Goal: Use online tool/utility: Utilize a website feature to perform a specific function

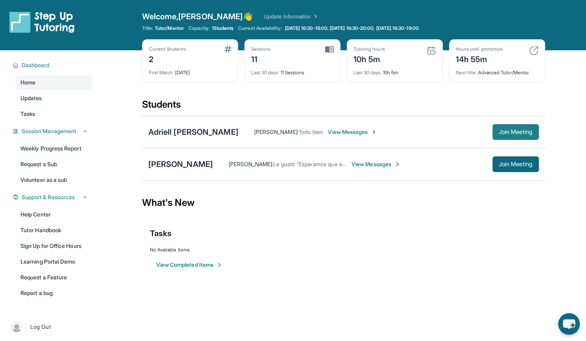
click at [526, 135] on span "Join Meeting" at bounding box center [515, 132] width 34 height 5
click at [519, 162] on span "Join Meeting" at bounding box center [515, 164] width 34 height 5
